Goal: Check status: Check status

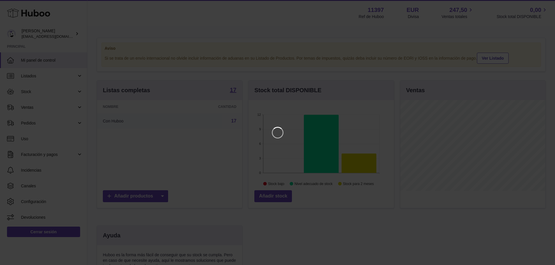
scroll to position [91, 147]
click at [542, 5] on icon "Close" at bounding box center [543, 5] width 7 height 7
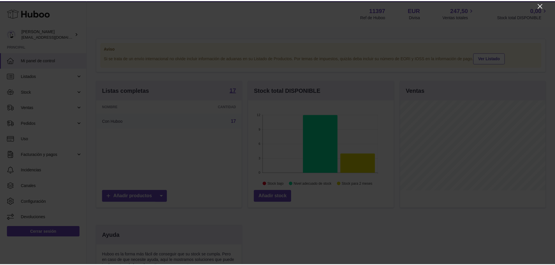
scroll to position [291085, 291031]
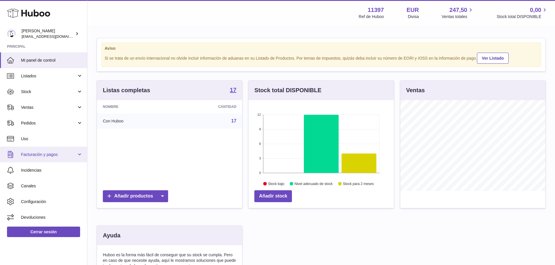
click at [69, 151] on link "Facturación y pagos" at bounding box center [43, 155] width 87 height 16
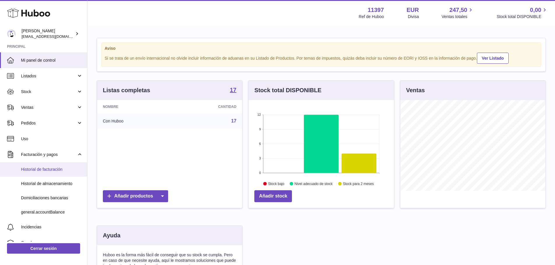
click at [50, 170] on span "Historial de facturación" at bounding box center [52, 170] width 62 height 6
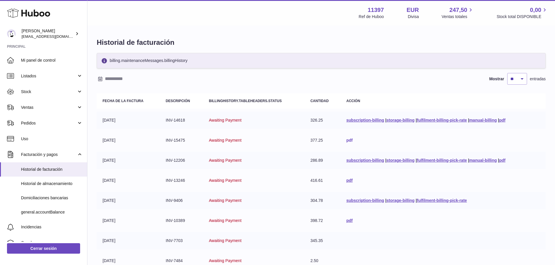
click at [347, 139] on link "pdf" at bounding box center [349, 140] width 6 height 5
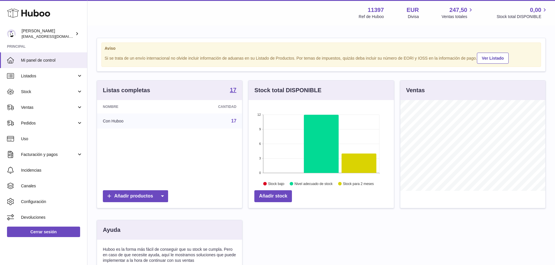
scroll to position [91, 145]
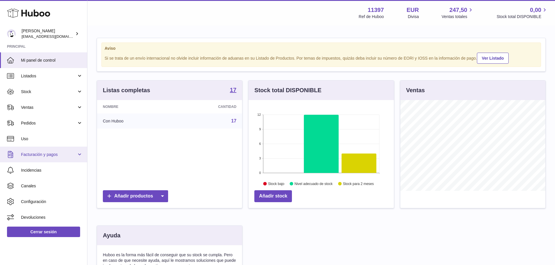
click at [61, 155] on span "Facturación y pagos" at bounding box center [49, 155] width 56 height 6
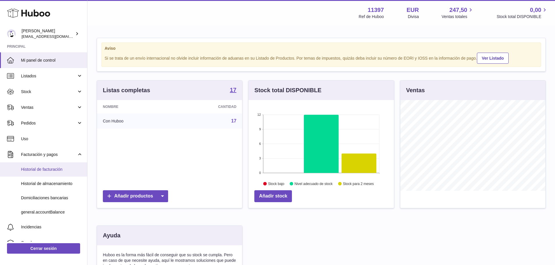
click at [49, 164] on link "Historial de facturación" at bounding box center [43, 169] width 87 height 14
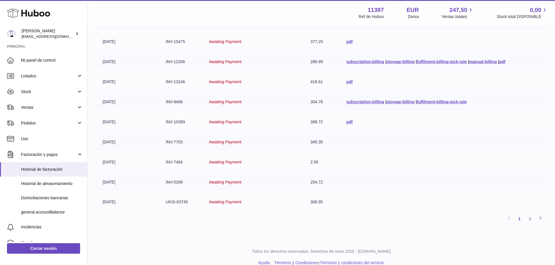
scroll to position [108, 0]
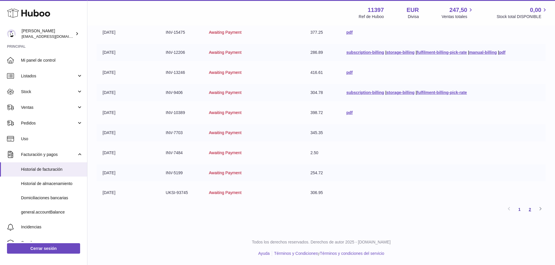
click at [530, 209] on link "2" at bounding box center [529, 209] width 10 height 10
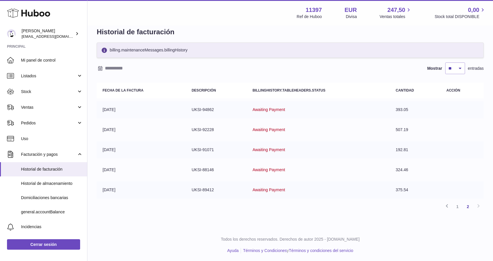
scroll to position [11, 0]
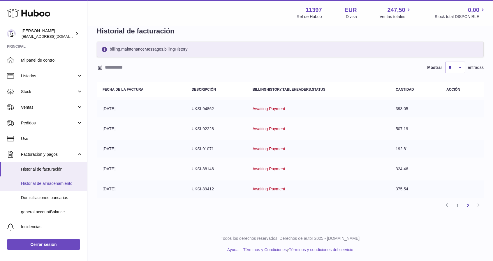
click at [62, 184] on span "Historial de almacenamiento" at bounding box center [52, 184] width 62 height 6
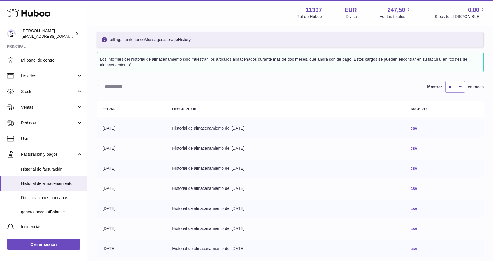
scroll to position [58, 0]
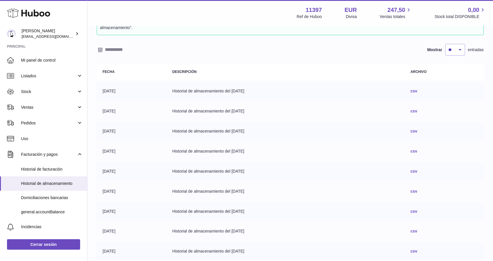
click at [417, 151] on link "csv" at bounding box center [413, 151] width 7 height 5
click at [45, 200] on span "Domiciliaciones bancarias" at bounding box center [52, 198] width 62 height 6
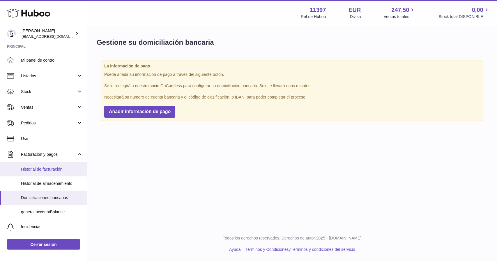
click at [49, 168] on span "Historial de facturación" at bounding box center [52, 170] width 62 height 6
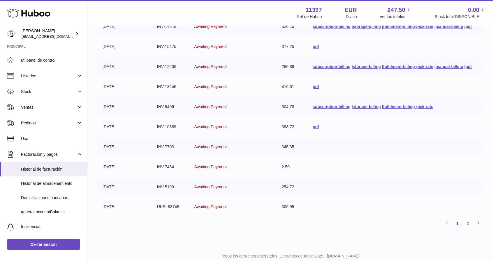
scroll to position [112, 0]
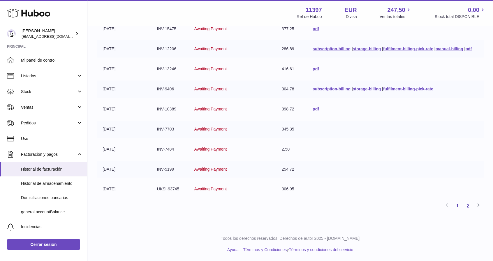
click at [468, 206] on link "2" at bounding box center [467, 206] width 10 height 10
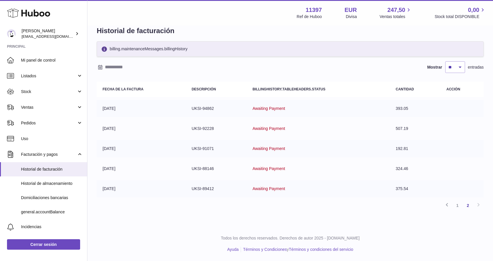
scroll to position [11, 0]
click at [109, 68] on input "text" at bounding box center [150, 67] width 91 height 9
click at [102, 79] on icon "button" at bounding box center [102, 78] width 7 height 7
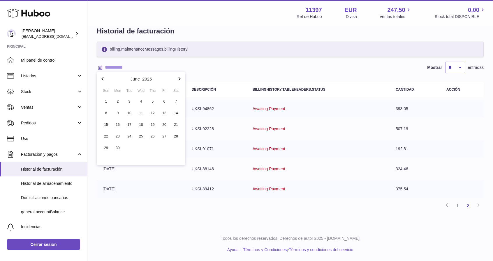
click at [102, 79] on icon "button" at bounding box center [102, 78] width 7 height 7
click at [179, 78] on icon "button" at bounding box center [179, 78] width 7 height 7
click at [101, 80] on icon "button" at bounding box center [102, 78] width 7 height 7
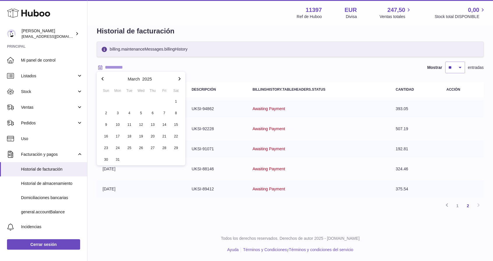
click at [101, 80] on icon "button" at bounding box center [102, 78] width 7 height 7
click at [140, 98] on span "1" at bounding box center [141, 101] width 10 height 10
click at [180, 79] on icon "button" at bounding box center [179, 78] width 2 height 3
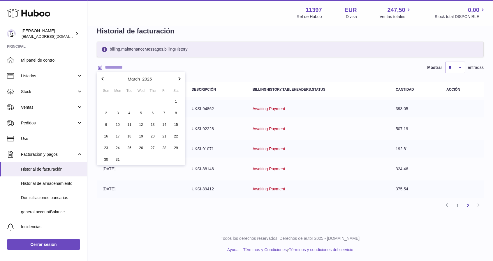
click at [180, 79] on icon "button" at bounding box center [179, 78] width 2 height 3
click at [180, 78] on icon "button" at bounding box center [179, 78] width 7 height 7
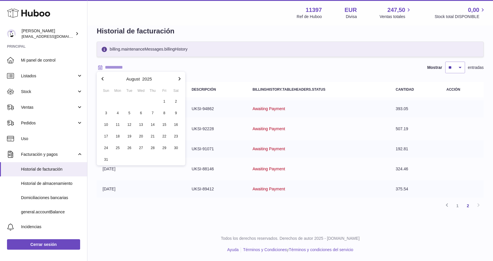
click at [180, 78] on icon "button" at bounding box center [179, 78] width 7 height 7
click at [140, 114] on span "10" at bounding box center [141, 113] width 10 height 10
type input "**********"
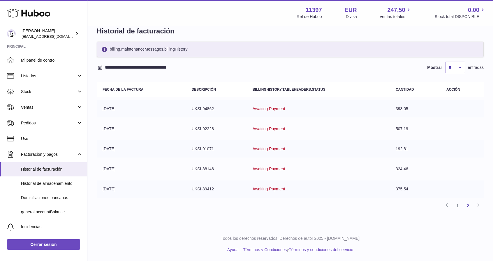
click at [458, 204] on link "1" at bounding box center [457, 206] width 10 height 10
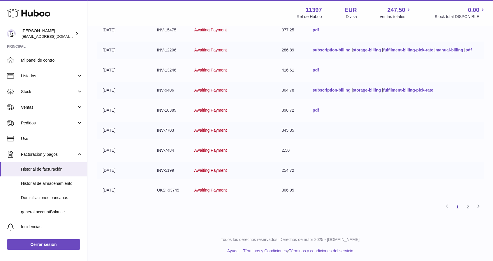
scroll to position [112, 0]
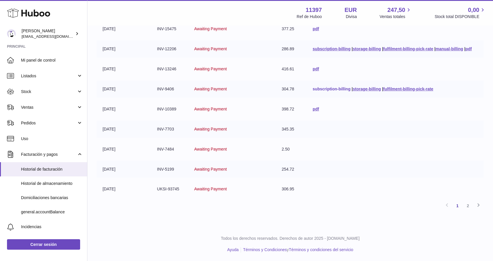
click at [334, 89] on link "subscription-billing" at bounding box center [331, 89] width 38 height 5
click at [310, 111] on td "pdf" at bounding box center [395, 109] width 177 height 17
click at [313, 109] on link "pdf" at bounding box center [315, 109] width 6 height 5
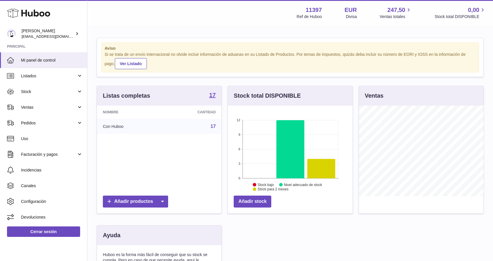
scroll to position [91, 125]
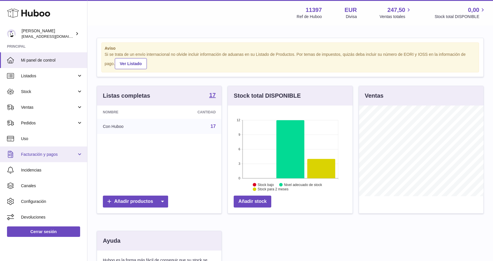
click at [58, 153] on span "Facturación y pagos" at bounding box center [49, 155] width 56 height 6
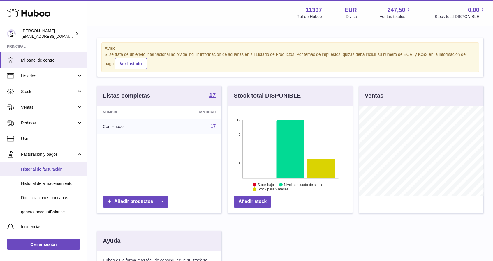
click at [45, 172] on link "Historial de facturación" at bounding box center [43, 169] width 87 height 14
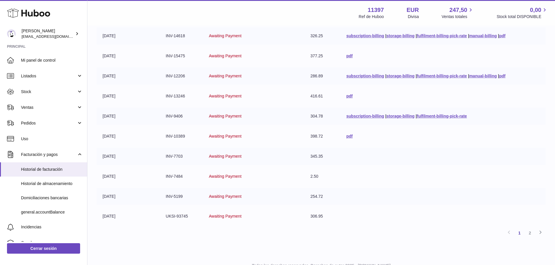
scroll to position [50, 0]
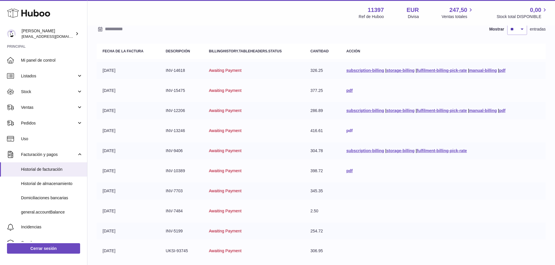
click at [346, 131] on link "pdf" at bounding box center [349, 130] width 6 height 5
click at [346, 170] on link "pdf" at bounding box center [349, 171] width 6 height 5
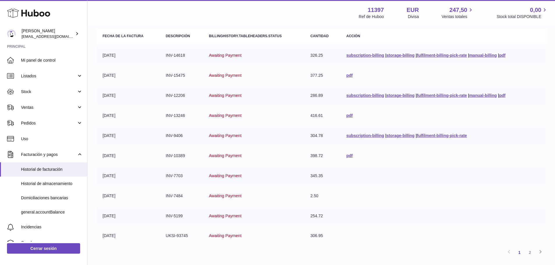
scroll to position [108, 0]
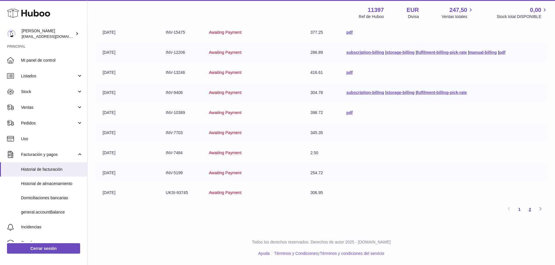
click at [492, 209] on link "2" at bounding box center [529, 209] width 10 height 10
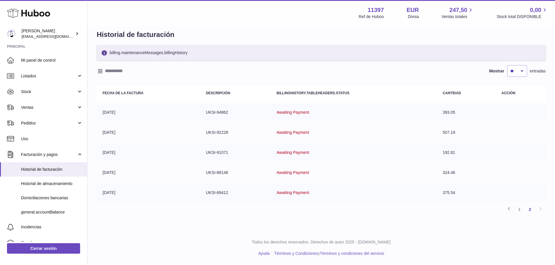
scroll to position [8, 0]
click at [492, 209] on link "1" at bounding box center [519, 209] width 10 height 10
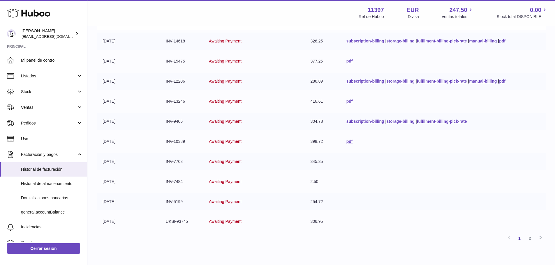
scroll to position [84, 0]
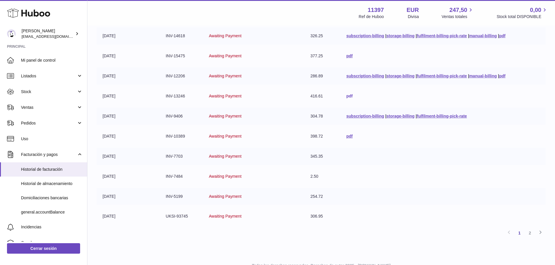
click at [347, 98] on link "pdf" at bounding box center [349, 96] width 6 height 5
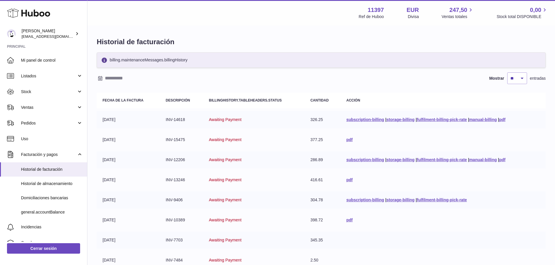
scroll to position [0, 0]
click at [57, 107] on span "Ventas" at bounding box center [49, 108] width 56 height 6
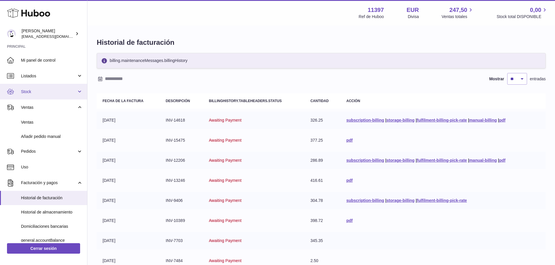
click at [63, 90] on span "Stock" at bounding box center [49, 92] width 56 height 6
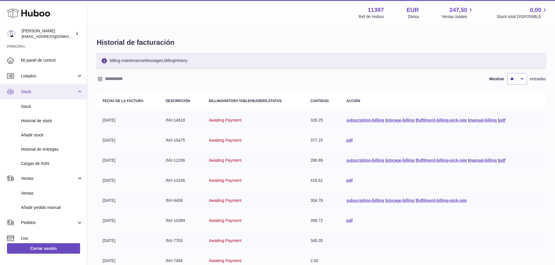
click at [73, 93] on span "Stock" at bounding box center [49, 92] width 56 height 6
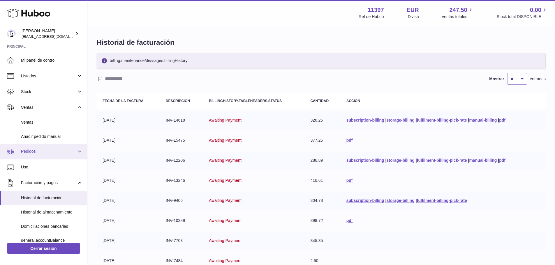
click at [72, 152] on span "Pedidos" at bounding box center [49, 152] width 56 height 6
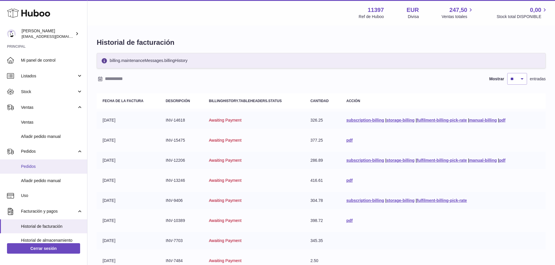
click at [51, 167] on span "Pedidos" at bounding box center [52, 167] width 62 height 6
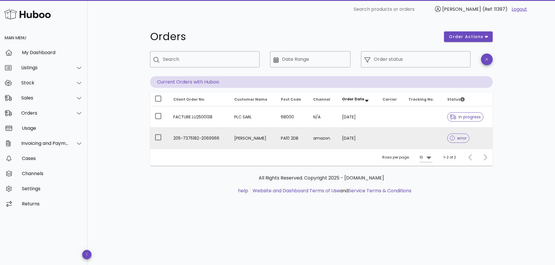
click at [247, 136] on td "[PERSON_NAME]" at bounding box center [252, 138] width 47 height 21
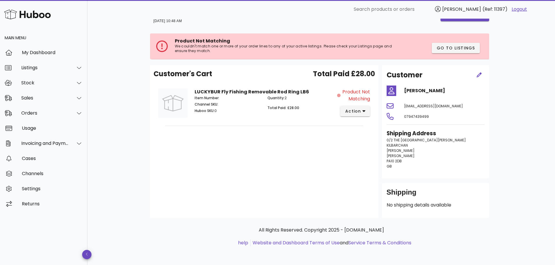
scroll to position [29, 0]
click at [359, 108] on span "action" at bounding box center [353, 111] width 16 height 6
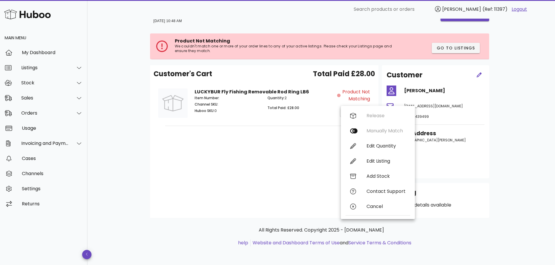
click at [280, 135] on div "Customer's Cart Total Paid £28.00 LUCKYBUR Fly Fishing Removable Rod Ring LB6 I…" at bounding box center [264, 141] width 228 height 153
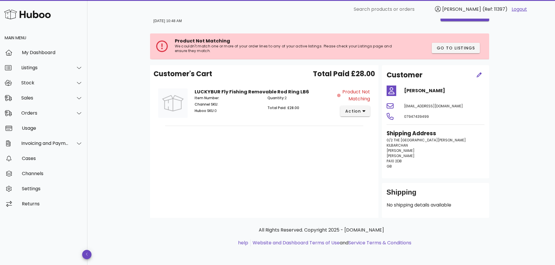
click at [346, 89] on span "Product Not Matching" at bounding box center [356, 96] width 28 height 14
click at [72, 108] on div at bounding box center [76, 113] width 14 height 15
click at [198, 136] on div "Customer's Cart Total Paid £28.00 LUCKYBUR Fly Fishing Removable Rod Ring LB6 I…" at bounding box center [264, 141] width 228 height 153
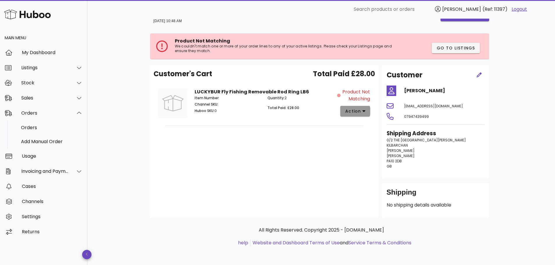
click at [360, 108] on span "action" at bounding box center [353, 111] width 16 height 6
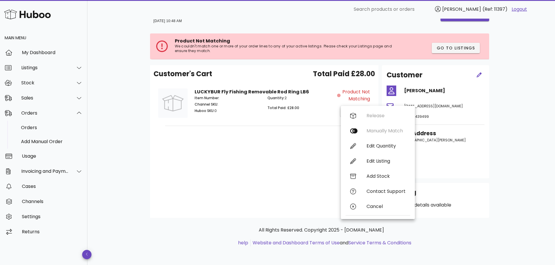
click at [282, 174] on div "Customer's Cart Total Paid £28.00 LUCKYBUR Fly Fishing Removable Rod Ring LB6 I…" at bounding box center [264, 141] width 228 height 153
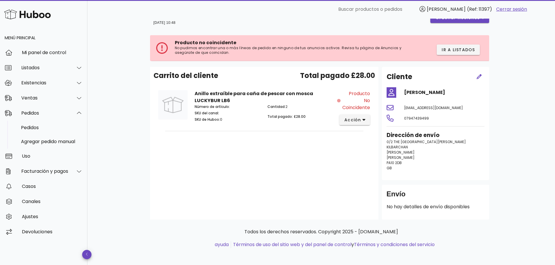
scroll to position [3, 0]
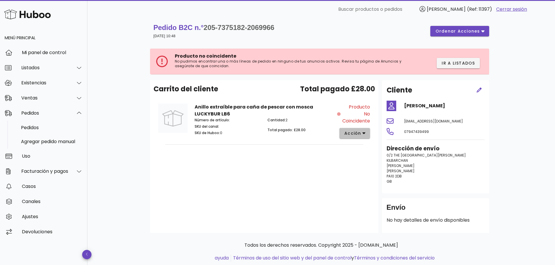
click at [358, 135] on font "acción" at bounding box center [352, 133] width 17 height 6
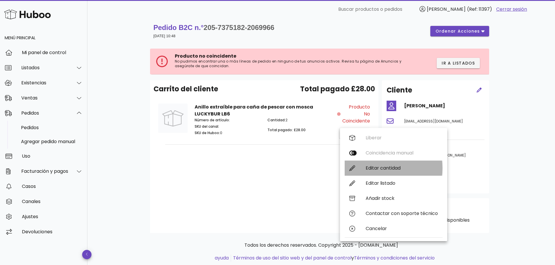
click at [386, 170] on font "Editar cantidad" at bounding box center [382, 168] width 35 height 7
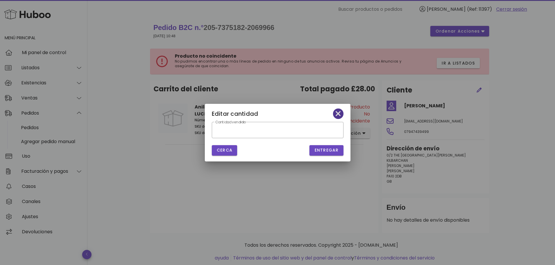
click at [338, 116] on icon "button" at bounding box center [337, 114] width 5 height 8
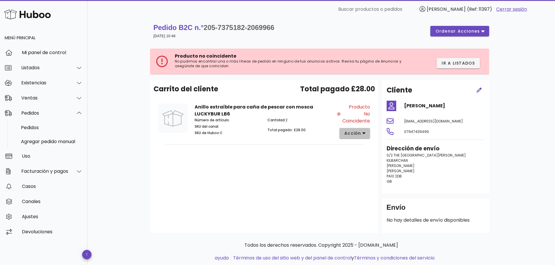
click at [361, 133] on font "acción" at bounding box center [352, 133] width 17 height 6
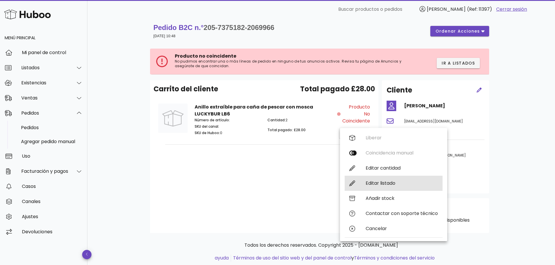
click at [390, 185] on font "Editar listado" at bounding box center [380, 183] width 30 height 7
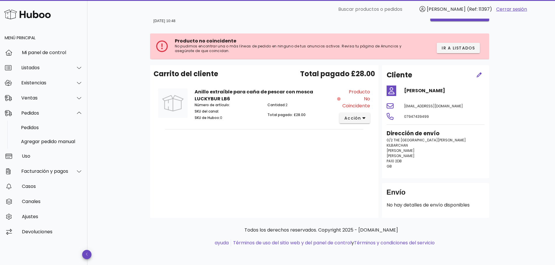
scroll to position [32, 0]
click at [363, 116] on icon "button" at bounding box center [363, 118] width 3 height 5
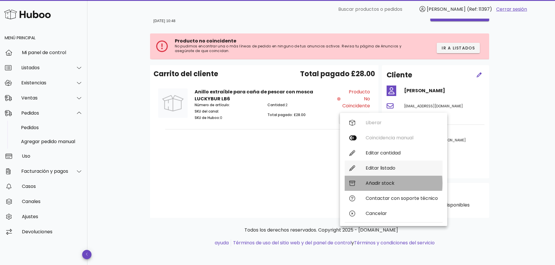
click at [386, 180] on font "Añadir stock" at bounding box center [379, 183] width 29 height 7
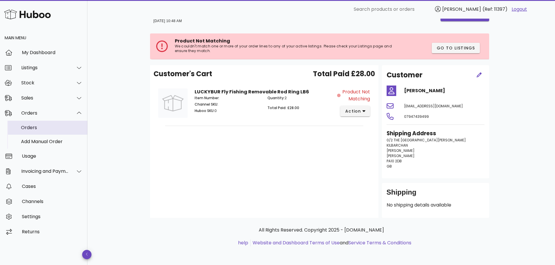
click at [42, 125] on div "Orders" at bounding box center [52, 128] width 62 height 6
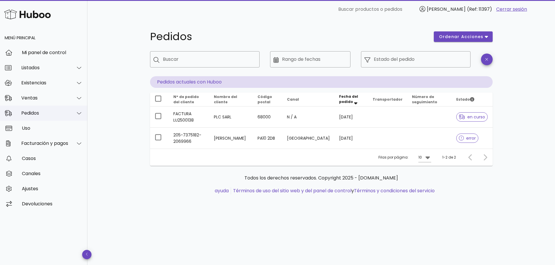
click at [62, 112] on div "Pedidos" at bounding box center [44, 113] width 47 height 6
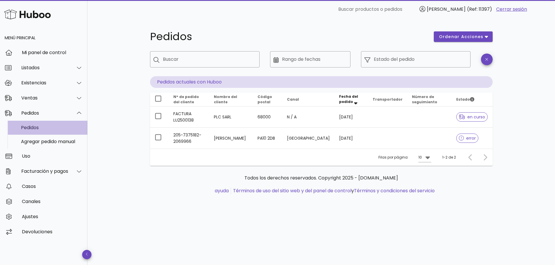
click at [52, 126] on div "Pedidos" at bounding box center [52, 128] width 62 height 6
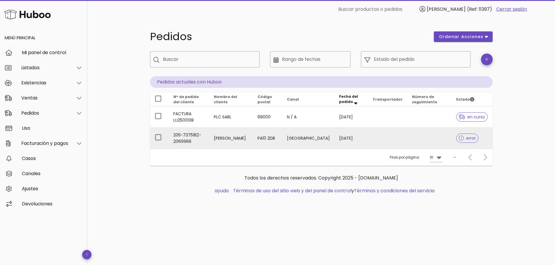
click at [471, 137] on font "error" at bounding box center [471, 138] width 10 height 6
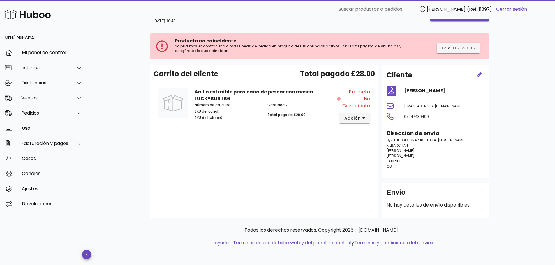
scroll to position [32, 0]
click at [273, 99] on div "Cantidad: 2 Total pagado: £28.00" at bounding box center [300, 112] width 73 height 27
click at [226, 84] on div "Anillo extraíble para caña de pescar con mosca LUCKYBUR LB6 Número de artículo:…" at bounding box center [263, 106] width 221 height 44
click at [216, 89] on font "Anillo extraíble para caña de pescar con mosca LUCKYBUR LB6" at bounding box center [254, 96] width 119 height 14
click at [36, 81] on font "Existencias" at bounding box center [33, 82] width 25 height 7
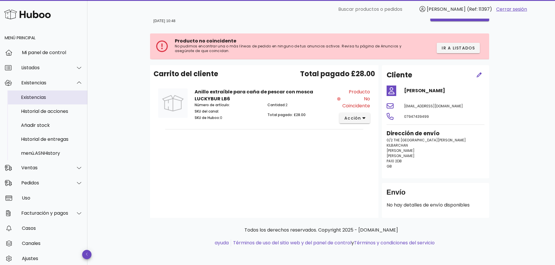
click at [57, 94] on div "Existencias" at bounding box center [52, 97] width 62 height 13
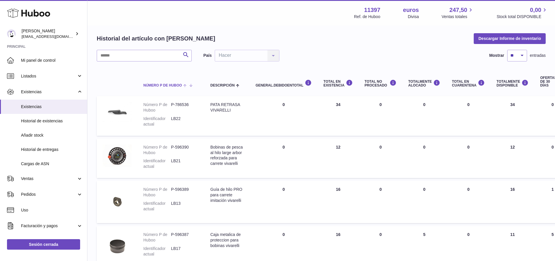
scroll to position [29, 0]
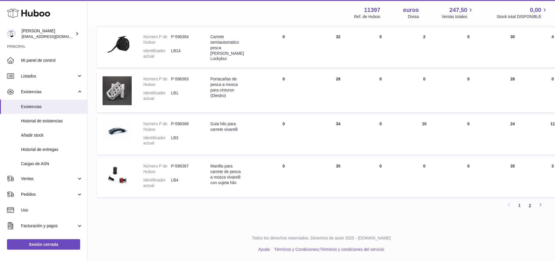
click at [532, 206] on link "2" at bounding box center [529, 205] width 10 height 10
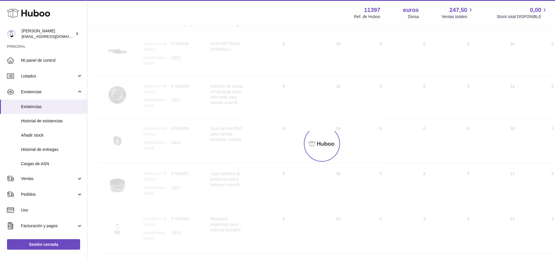
scroll to position [26, 0]
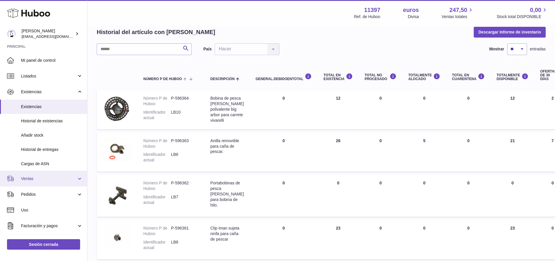
click at [59, 184] on link "Ventas" at bounding box center [43, 179] width 87 height 16
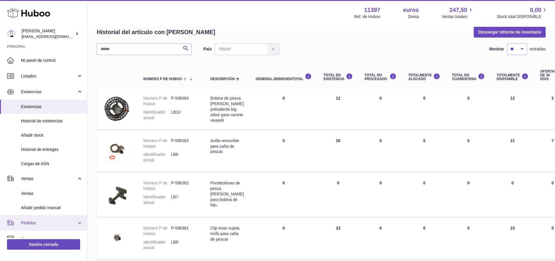
click at [57, 219] on link "Pedidos" at bounding box center [43, 223] width 87 height 16
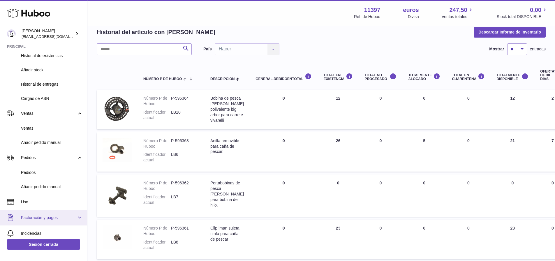
scroll to position [87, 0]
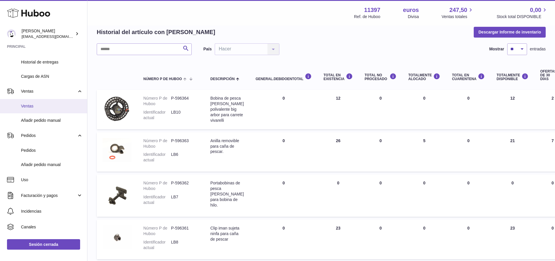
click at [37, 106] on span "Ventas" at bounding box center [52, 106] width 62 height 6
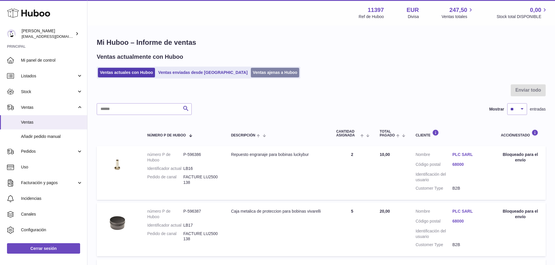
click at [251, 75] on link "Ventas ajenas a Huboo" at bounding box center [275, 73] width 49 height 10
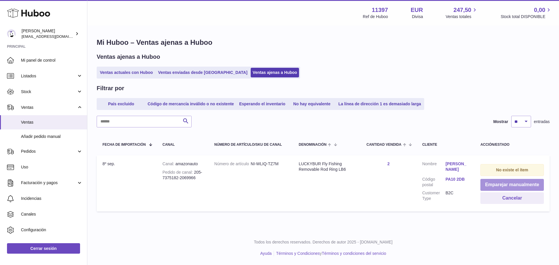
click at [505, 183] on button "Emparejar manualmente" at bounding box center [511, 185] width 63 height 12
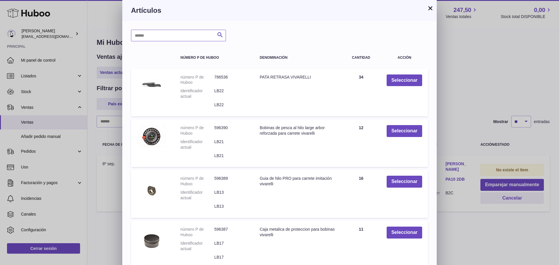
click at [179, 33] on input "text" at bounding box center [178, 36] width 95 height 12
type input "***"
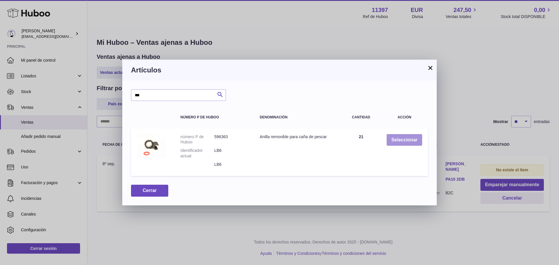
click at [400, 138] on button "Seleccionar" at bounding box center [405, 140] width 36 height 12
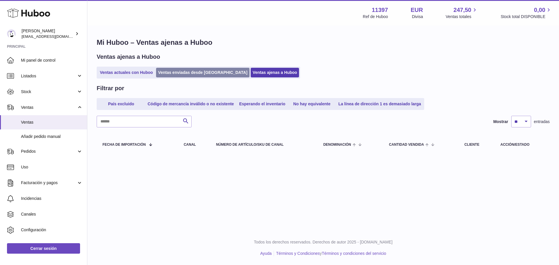
click at [176, 75] on link "Ventas enviadas desde [GEOGRAPHIC_DATA]" at bounding box center [202, 73] width 93 height 10
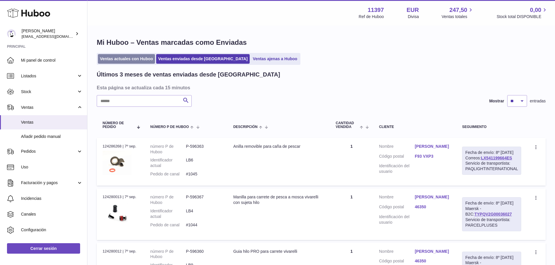
click at [138, 59] on link "Ventas actuales con Huboo" at bounding box center [126, 59] width 57 height 10
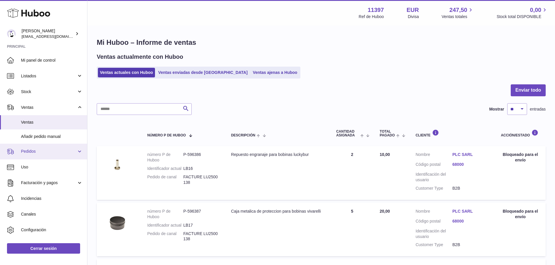
click at [51, 149] on span "Pedidos" at bounding box center [49, 152] width 56 height 6
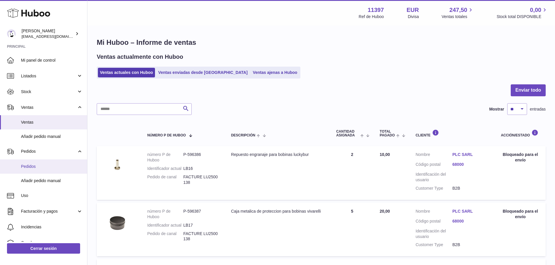
click at [52, 166] on span "Pedidos" at bounding box center [52, 167] width 62 height 6
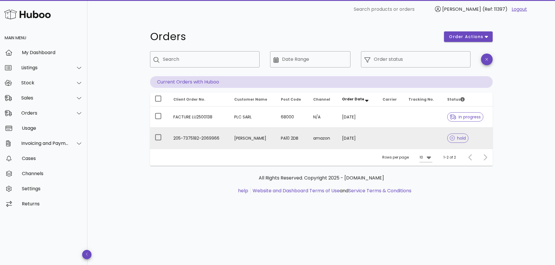
click at [308, 138] on td "PA10 2DB" at bounding box center [292, 138] width 32 height 21
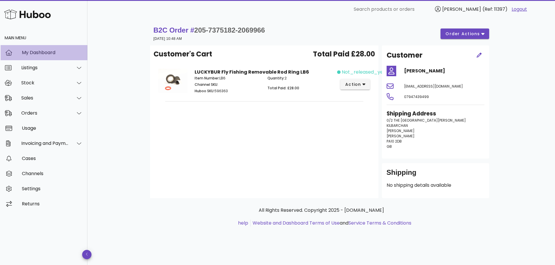
click at [44, 54] on div "My Dashboard" at bounding box center [52, 53] width 61 height 6
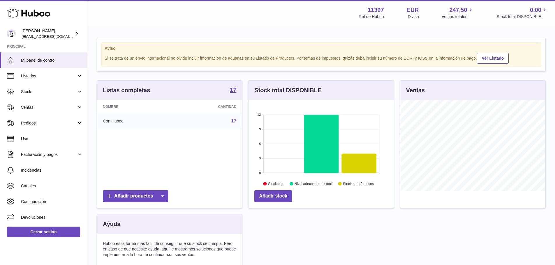
scroll to position [91, 145]
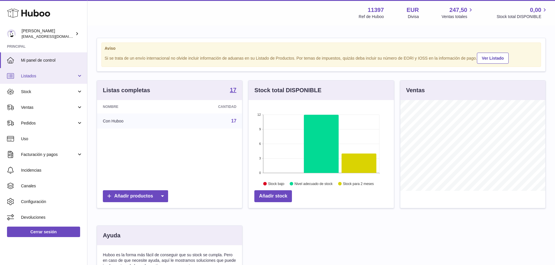
click at [55, 73] on link "Listados" at bounding box center [43, 76] width 87 height 16
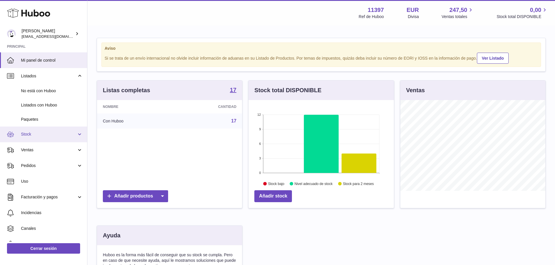
click at [61, 132] on span "Stock" at bounding box center [49, 135] width 56 height 6
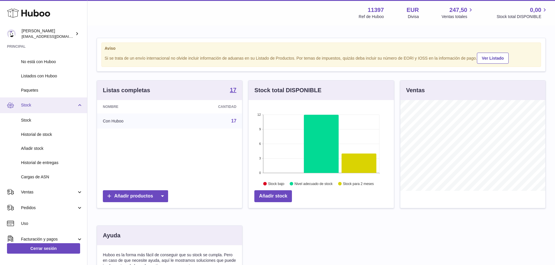
click at [75, 105] on span "Stock" at bounding box center [49, 105] width 56 height 6
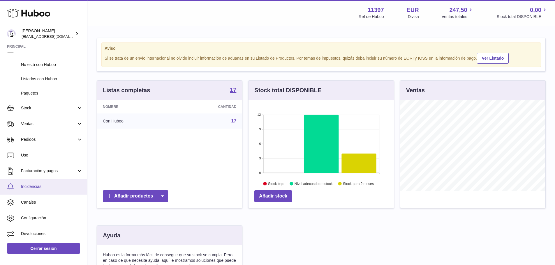
scroll to position [26, 0]
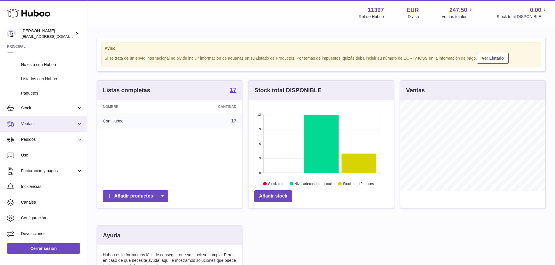
click at [71, 124] on span "Ventas" at bounding box center [49, 124] width 56 height 6
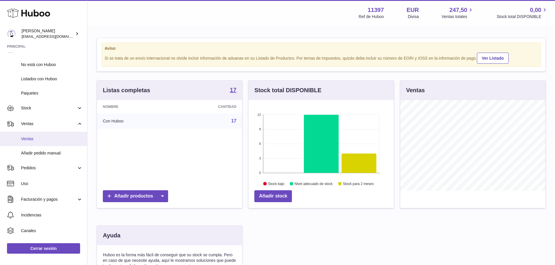
click at [62, 135] on link "Ventas" at bounding box center [43, 139] width 87 height 14
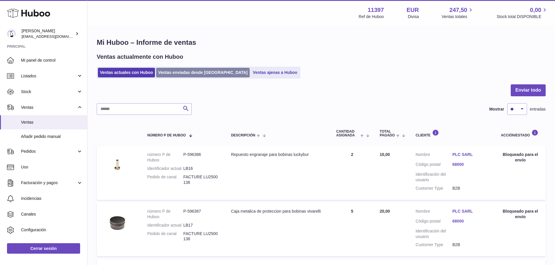
click at [194, 71] on link "Ventas enviadas desde [GEOGRAPHIC_DATA]" at bounding box center [202, 73] width 93 height 10
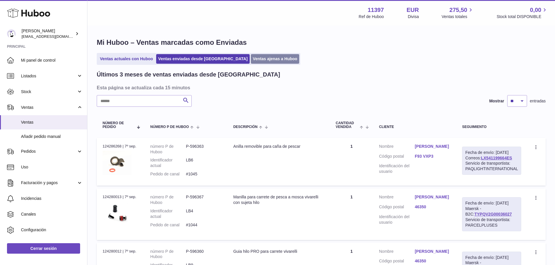
click at [251, 62] on link "Ventas ajenas a Huboo" at bounding box center [275, 59] width 49 height 10
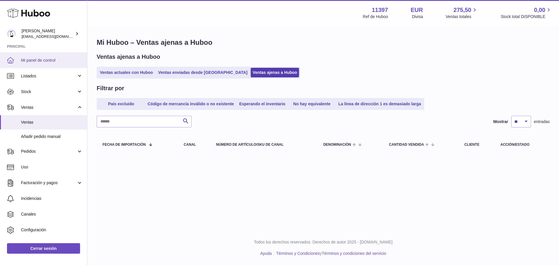
click at [45, 59] on span "Mi panel de control" at bounding box center [52, 61] width 62 height 6
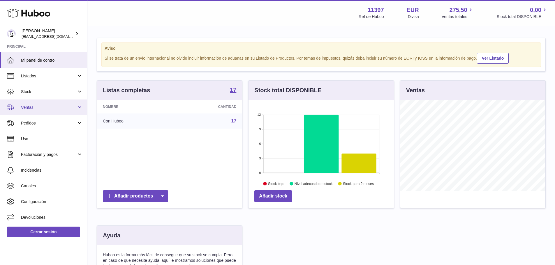
click at [48, 108] on span "Ventas" at bounding box center [49, 108] width 56 height 6
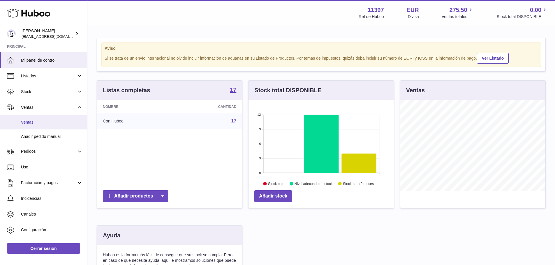
click at [50, 123] on span "Ventas" at bounding box center [52, 123] width 62 height 6
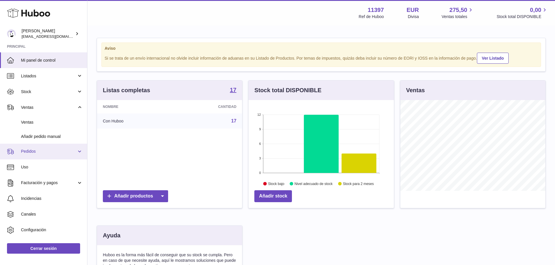
click at [70, 149] on span "Pedidos" at bounding box center [49, 152] width 56 height 6
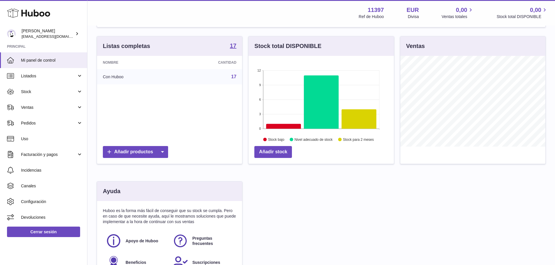
scroll to position [58, 0]
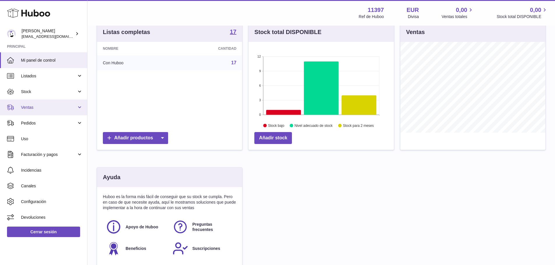
click at [59, 111] on link "Ventas" at bounding box center [43, 108] width 87 height 16
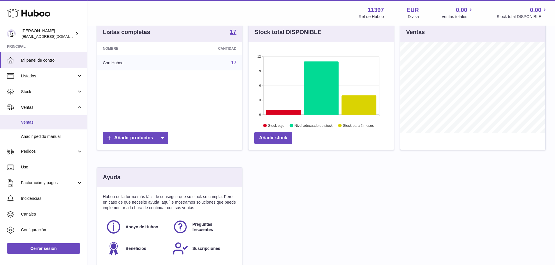
click at [55, 124] on span "Ventas" at bounding box center [52, 123] width 62 height 6
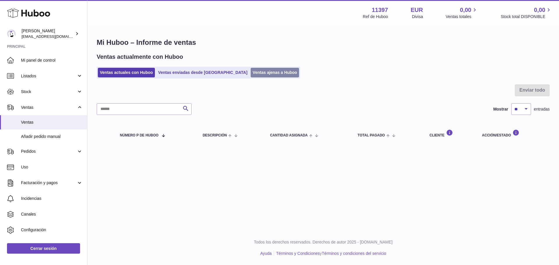
click at [251, 74] on link "Ventas ajenas a Huboo" at bounding box center [275, 73] width 49 height 10
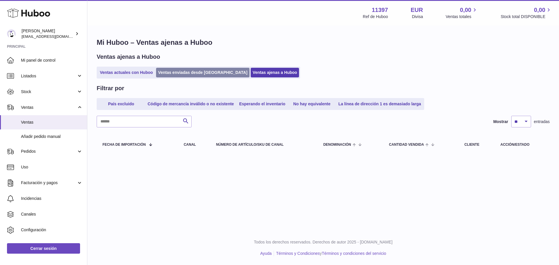
click at [199, 74] on link "Ventas enviadas desde [GEOGRAPHIC_DATA]" at bounding box center [202, 73] width 93 height 10
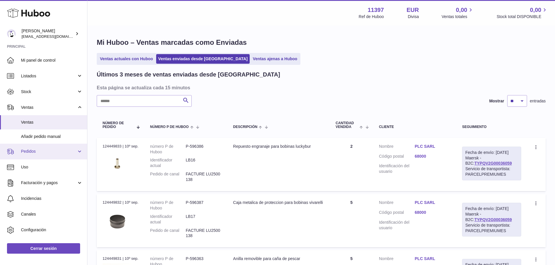
click at [65, 152] on span "Pedidos" at bounding box center [49, 152] width 56 height 6
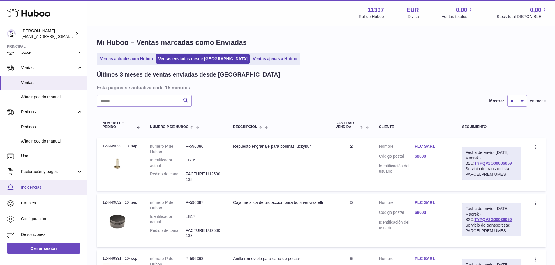
scroll to position [40, 0]
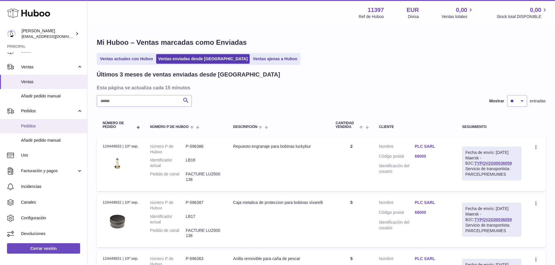
click at [55, 126] on span "Pedidos" at bounding box center [52, 126] width 62 height 6
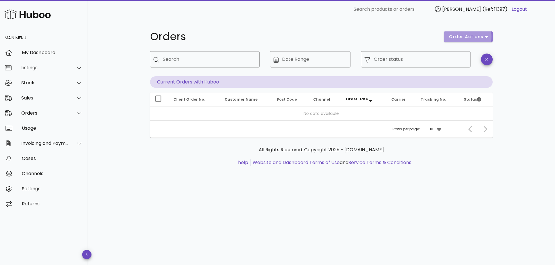
click at [462, 38] on span "order actions" at bounding box center [465, 37] width 35 height 6
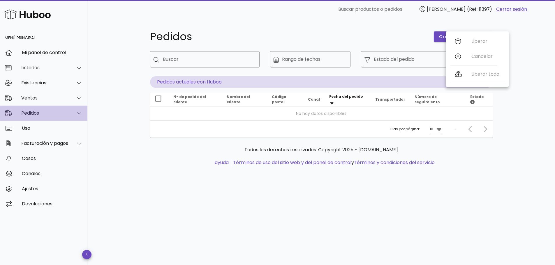
click at [75, 115] on div at bounding box center [76, 113] width 14 height 15
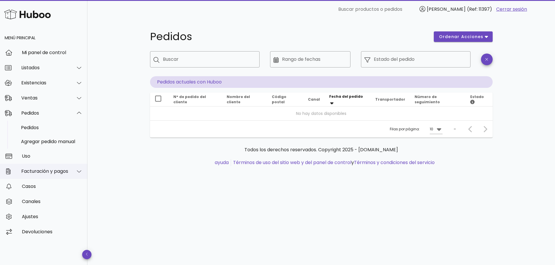
click at [72, 170] on div at bounding box center [76, 171] width 14 height 15
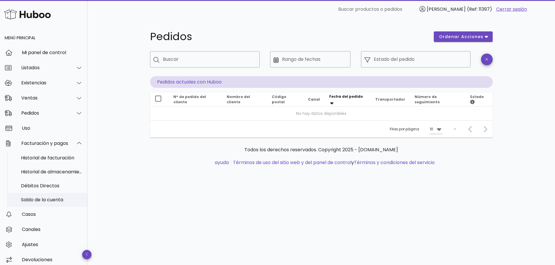
scroll to position [5, 0]
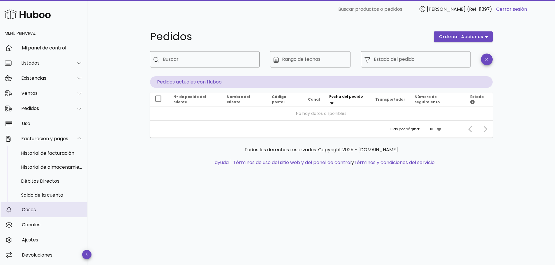
click at [36, 215] on div "Casos" at bounding box center [52, 210] width 61 height 13
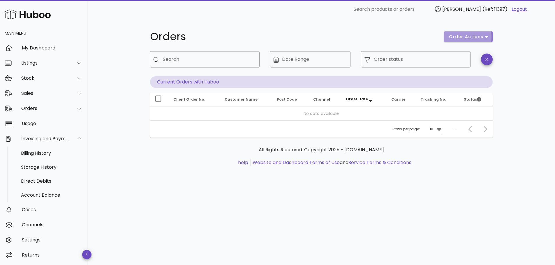
click at [467, 38] on span "order actions" at bounding box center [465, 37] width 35 height 6
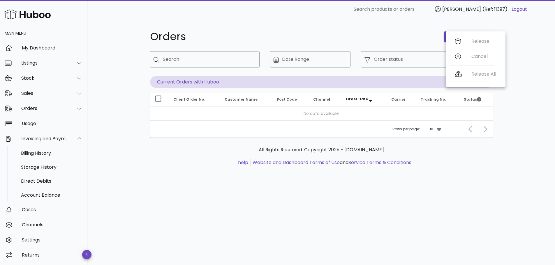
click at [531, 48] on div "Orders order actions ​ Search ​ Date Range ​ Order status Current Orders with H…" at bounding box center [320, 142] width 467 height 247
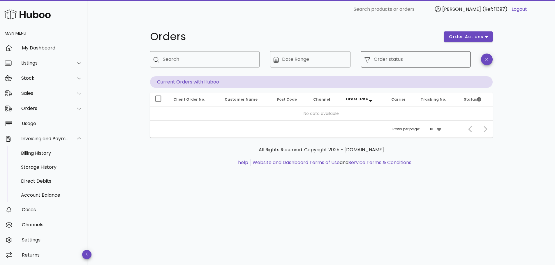
click at [435, 57] on input "Order status" at bounding box center [420, 59] width 93 height 9
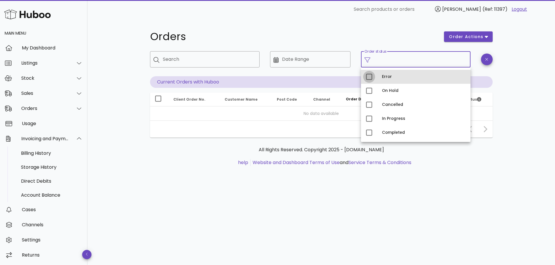
click at [367, 76] on div at bounding box center [369, 77] width 10 height 10
type input "**********"
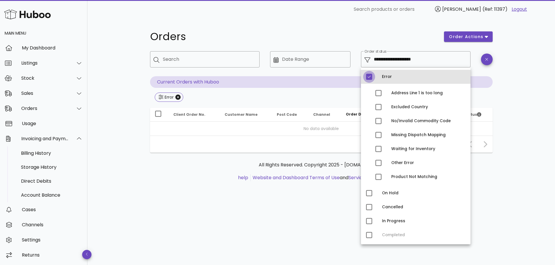
click at [367, 77] on div at bounding box center [369, 77] width 10 height 10
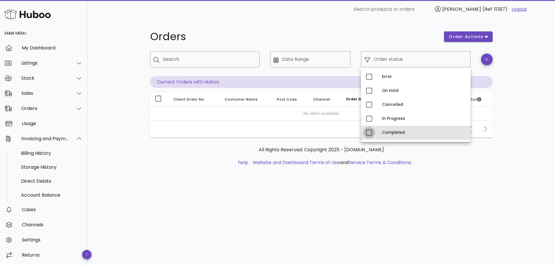
click at [369, 132] on div at bounding box center [369, 133] width 10 height 10
type input "**********"
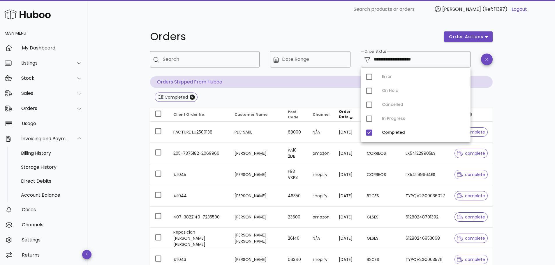
click at [369, 120] on div "Error On Hold Cancelled In Progress Completed" at bounding box center [415, 105] width 109 height 75
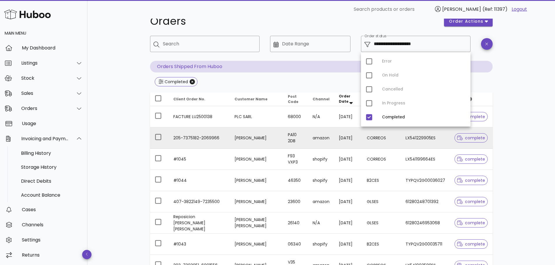
scroll to position [29, 0]
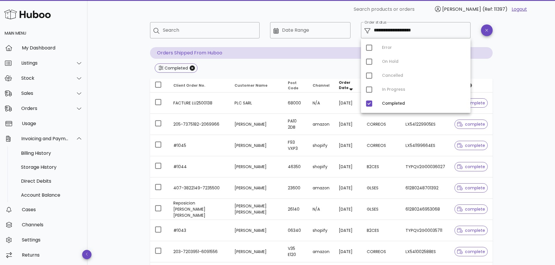
click at [537, 77] on div "**********" at bounding box center [320, 180] width 467 height 380
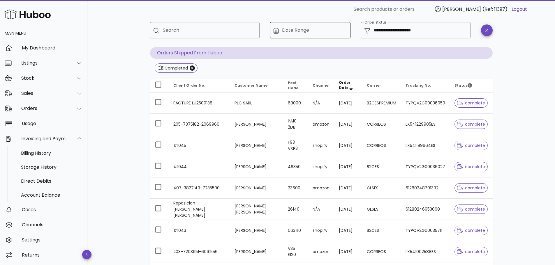
click at [310, 31] on input "Date Range" at bounding box center [314, 30] width 65 height 9
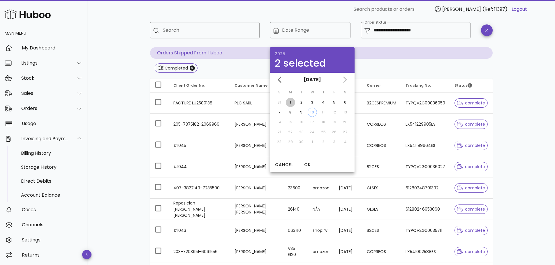
click at [290, 102] on div "1" at bounding box center [290, 102] width 9 height 5
drag, startPoint x: 306, startPoint y: 109, endPoint x: 317, endPoint y: 116, distance: 13.1
click at [309, 112] on tr "7 8 9 10 11 12 13" at bounding box center [312, 112] width 76 height 9
click at [313, 111] on div "10" at bounding box center [312, 112] width 9 height 5
type input "**********"
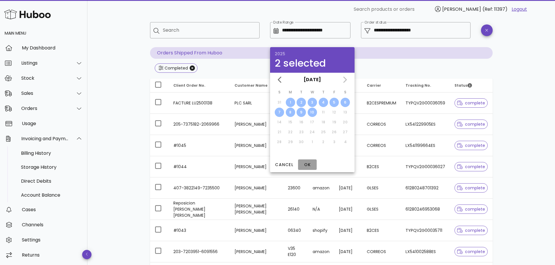
click at [304, 167] on span "OK" at bounding box center [307, 165] width 14 height 6
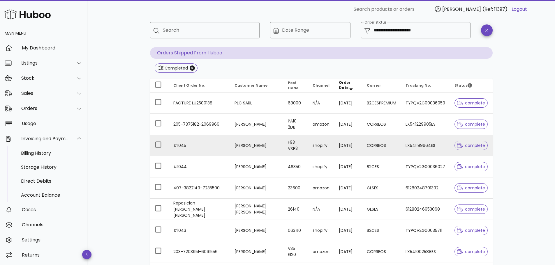
type input "**********"
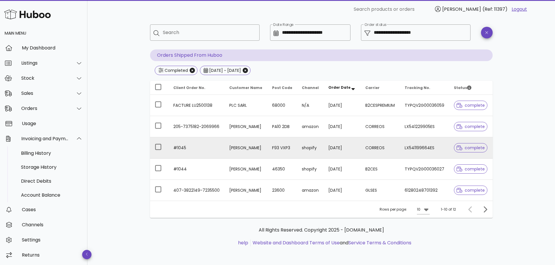
scroll to position [27, 0]
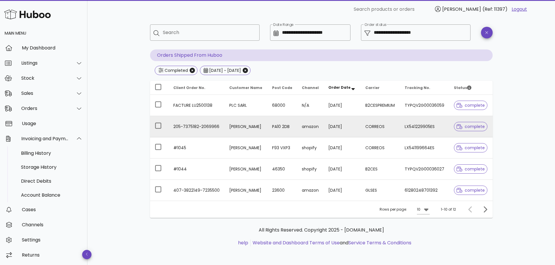
click at [249, 128] on td "Grant Montgomery" at bounding box center [245, 126] width 43 height 21
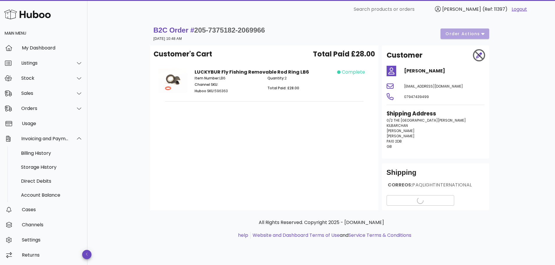
scroll to position [6, 0]
click at [422, 206] on button "View Tracking details" at bounding box center [420, 200] width 68 height 10
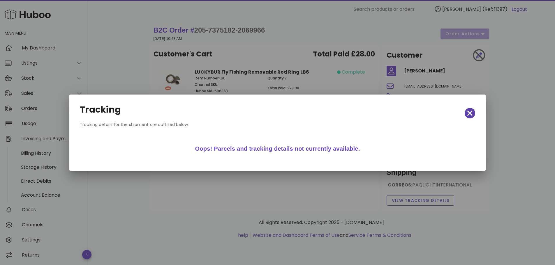
click at [469, 112] on icon "button" at bounding box center [469, 113] width 5 height 5
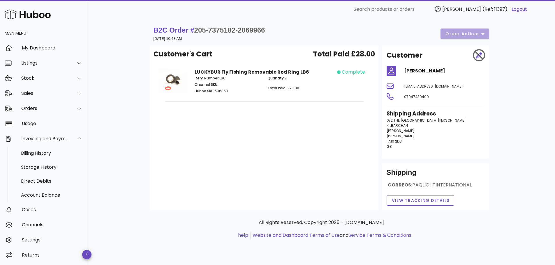
click at [468, 30] on div "B2C Order # 205-7375182-2069966 08 September 2025 at 10:48 AM order actions" at bounding box center [320, 34] width 335 height 16
click at [59, 51] on div "My Dashboard" at bounding box center [52, 48] width 61 height 13
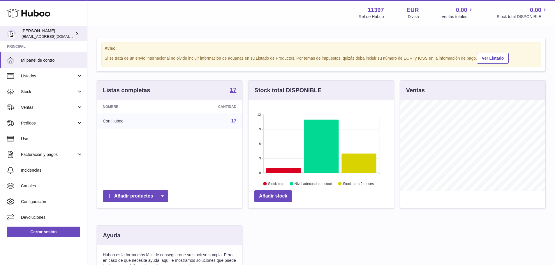
click at [38, 36] on span "info@luckybur.com" at bounding box center [54, 36] width 64 height 5
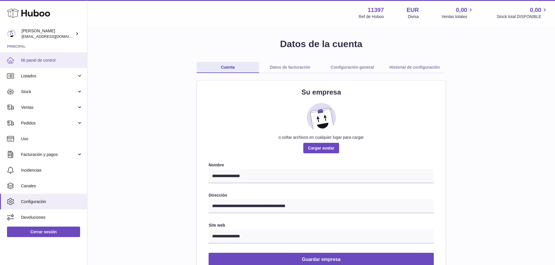
click at [45, 60] on span "Mi panel de control" at bounding box center [52, 61] width 62 height 6
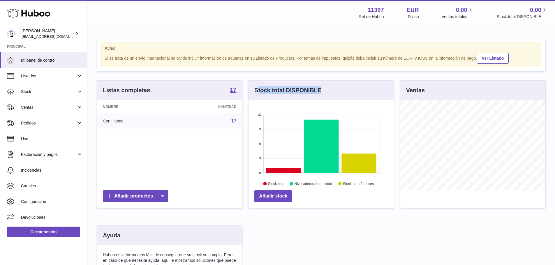
drag, startPoint x: 259, startPoint y: 90, endPoint x: 327, endPoint y: 91, distance: 68.1
click at [327, 91] on div "Stock total DISPONIBLE" at bounding box center [320, 91] width 145 height 20
click at [331, 89] on div "Stock total DISPONIBLE" at bounding box center [320, 91] width 145 height 20
drag, startPoint x: 433, startPoint y: 89, endPoint x: 376, endPoint y: 74, distance: 58.6
click at [391, 78] on div "Aviso Si se trata de un envío internacional no olvide incluir información de ad…" at bounding box center [320, 184] width 467 height 316
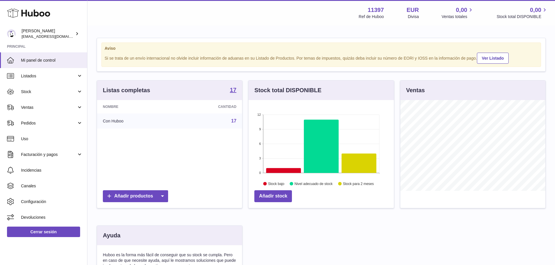
click at [412, 71] on div "Aviso Si se trata de un envío internacional no olvide incluir información de ad…" at bounding box center [321, 54] width 448 height 33
